Goal: Complete application form

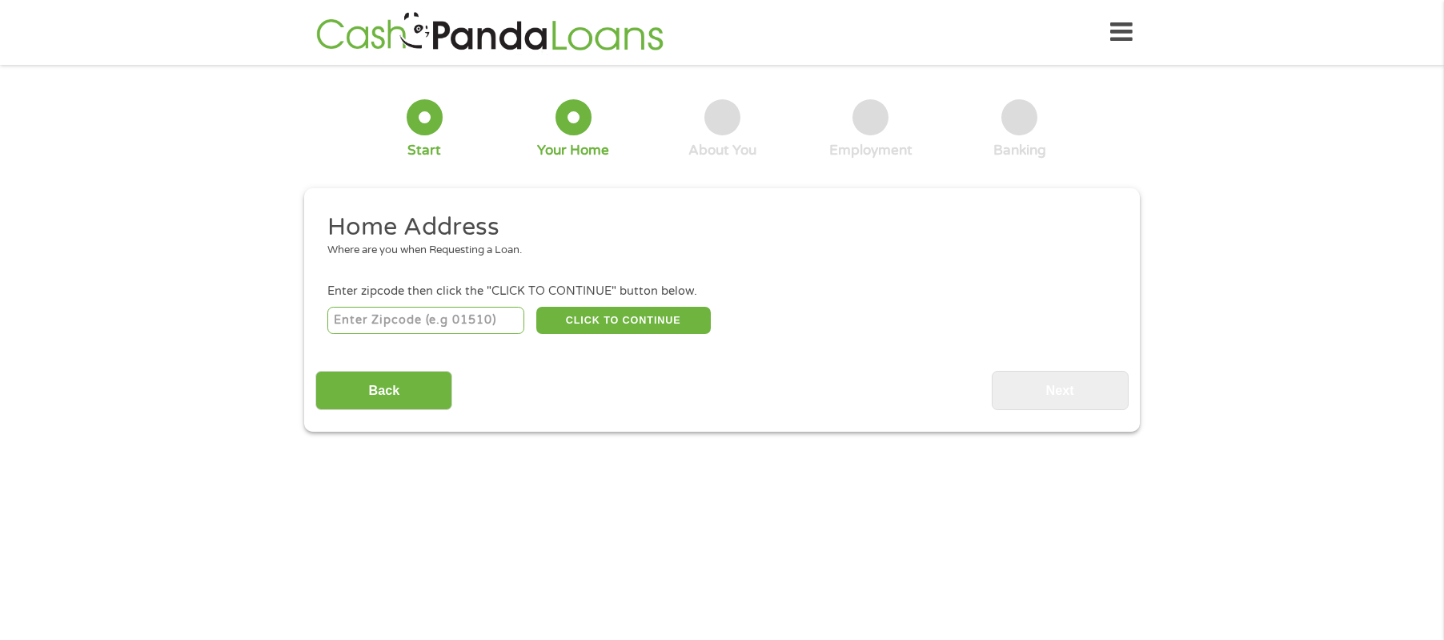
click at [470, 322] on input "number" at bounding box center [426, 320] width 198 height 27
type input "37130"
click at [601, 323] on button "CLICK TO CONTINUE" at bounding box center [623, 320] width 175 height 27
type input "37130"
type input "Murfreesboro"
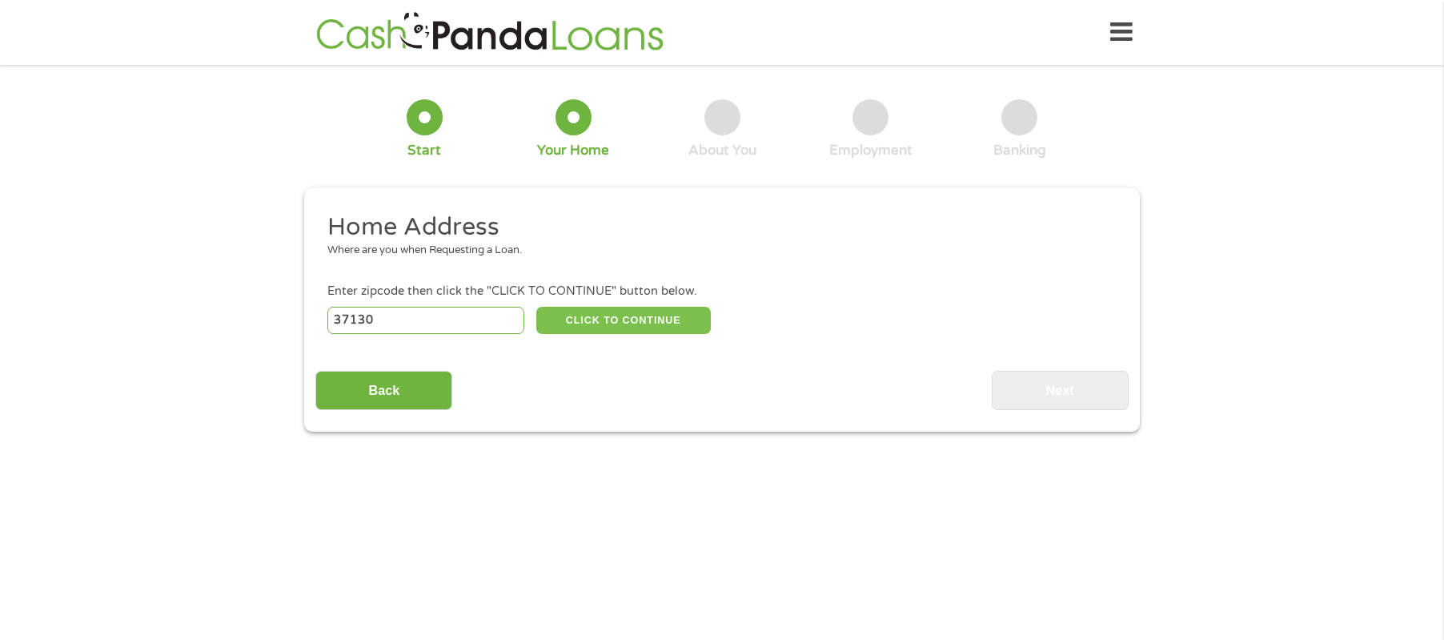
select select "[US_STATE]"
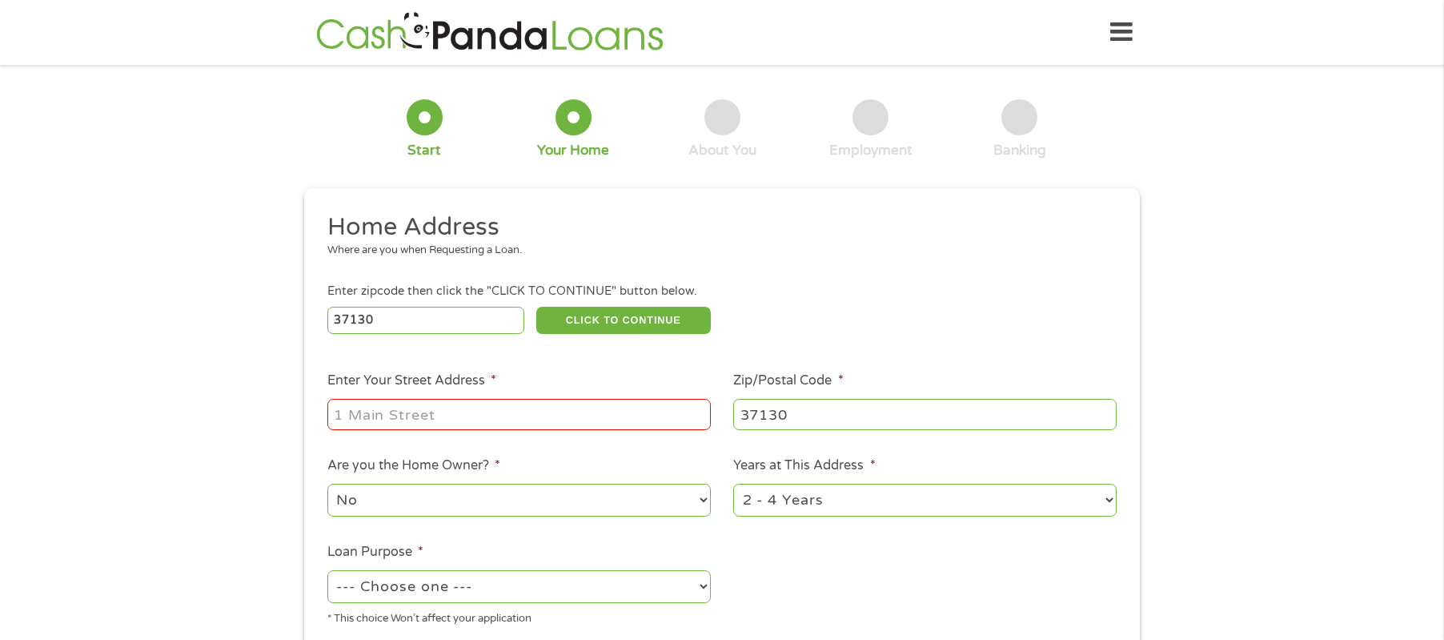
click at [469, 410] on input "Enter Your Street Address *" at bounding box center [518, 414] width 383 height 30
type input "1751"
click at [1122, 32] on icon at bounding box center [1121, 32] width 22 height 39
